Goal: Task Accomplishment & Management: Complete application form

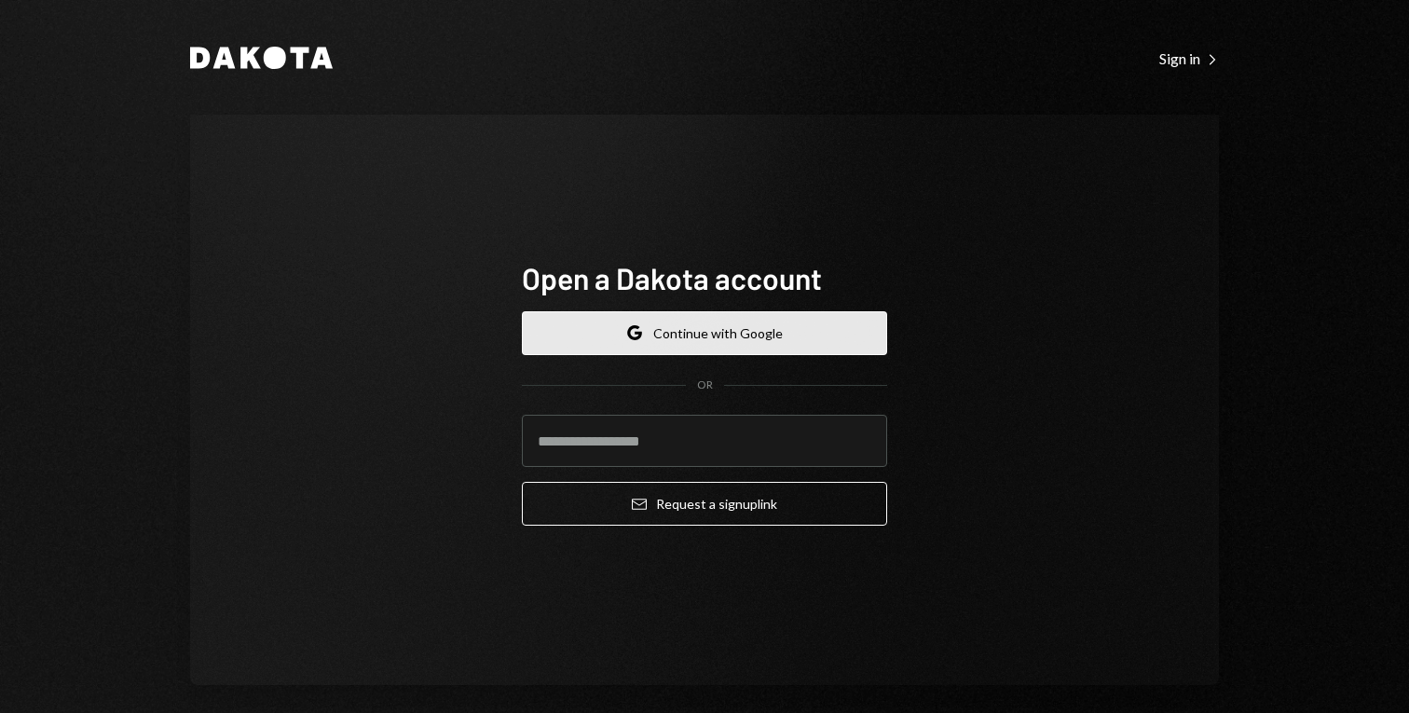
click at [760, 352] on button "Google Continue with Google" at bounding box center [704, 333] width 365 height 44
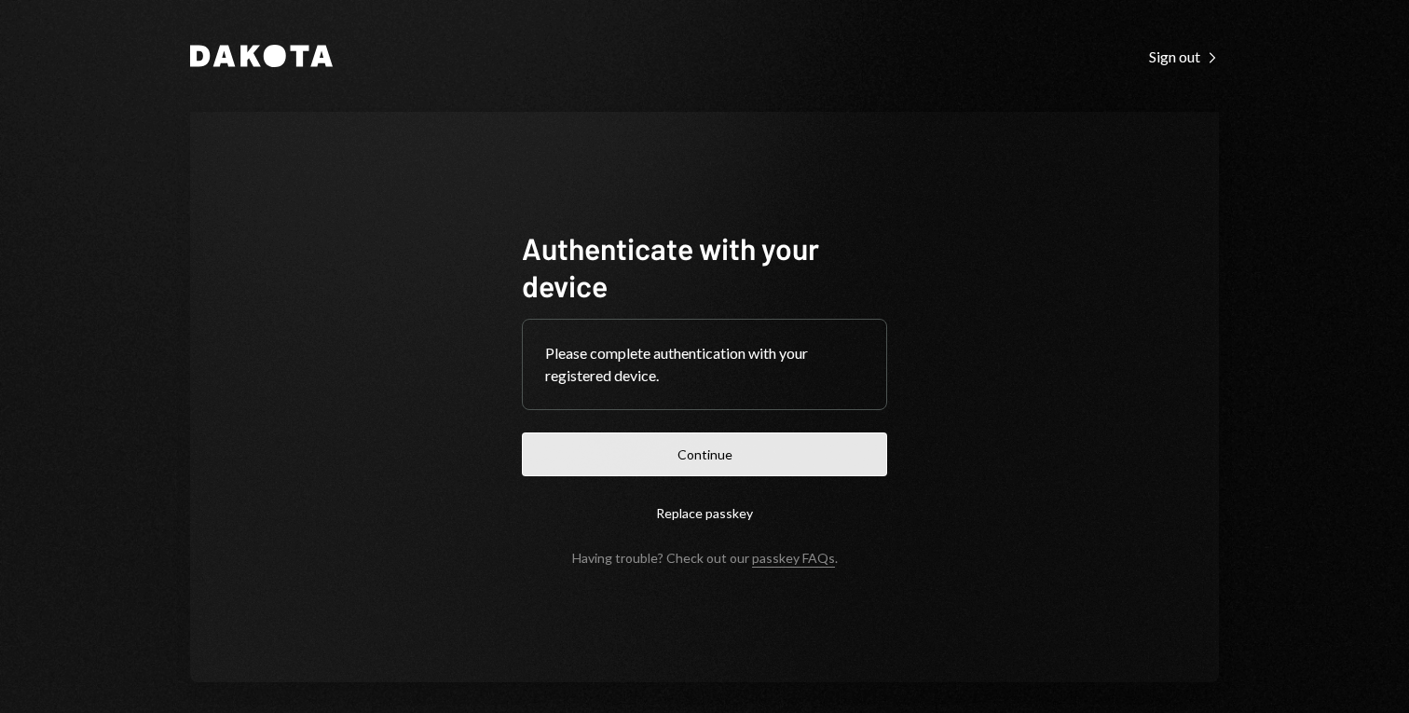
click at [673, 445] on button "Continue" at bounding box center [704, 454] width 365 height 44
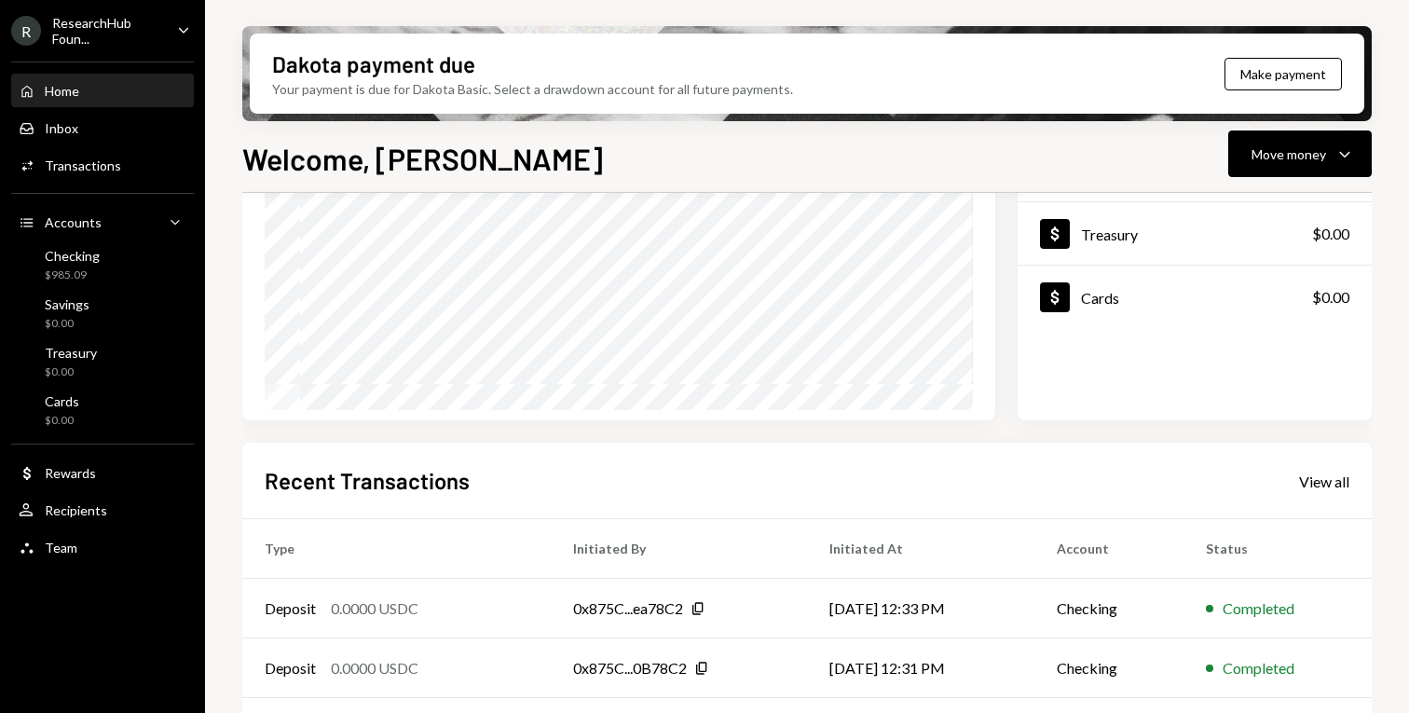
scroll to position [143, 0]
